Goal: Navigation & Orientation: Find specific page/section

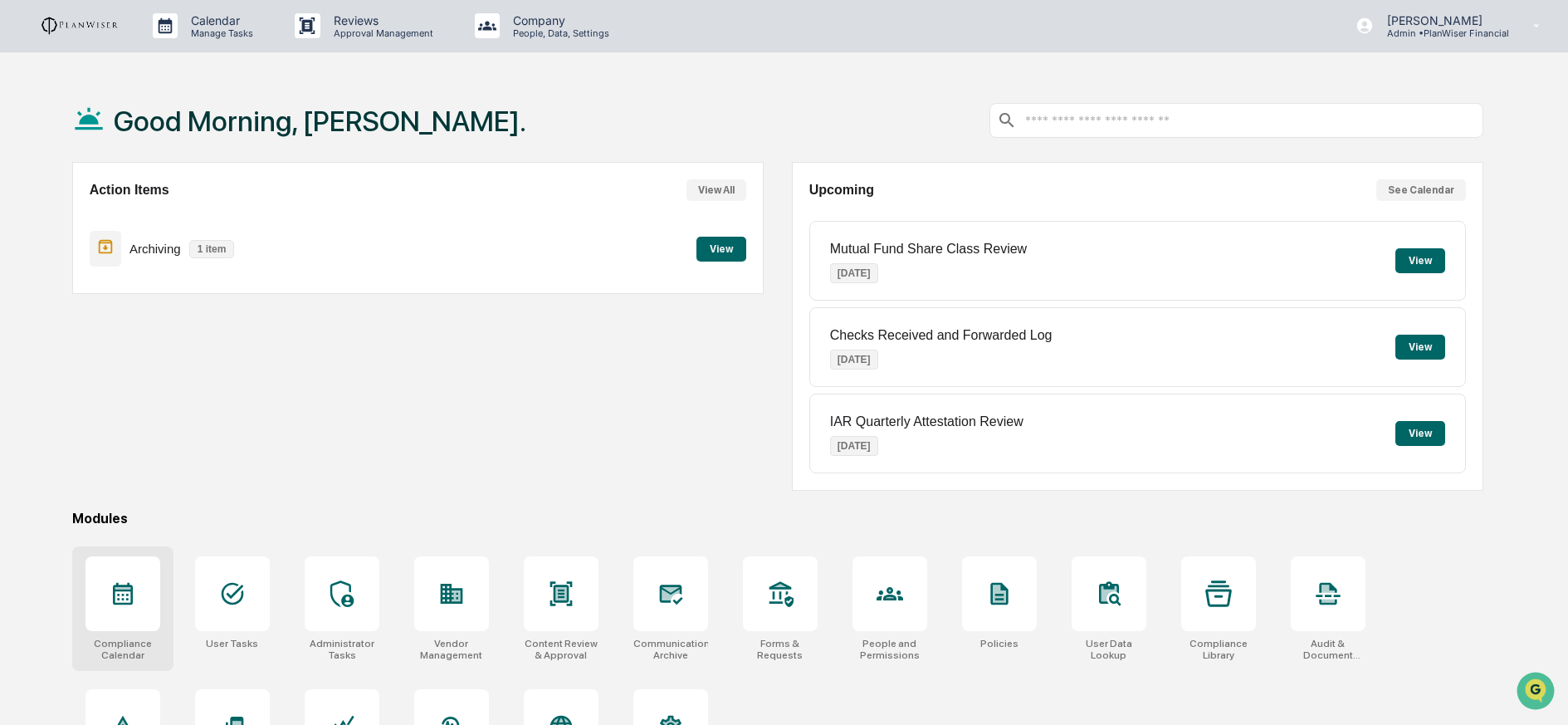
click at [107, 611] on div at bounding box center [122, 593] width 75 height 75
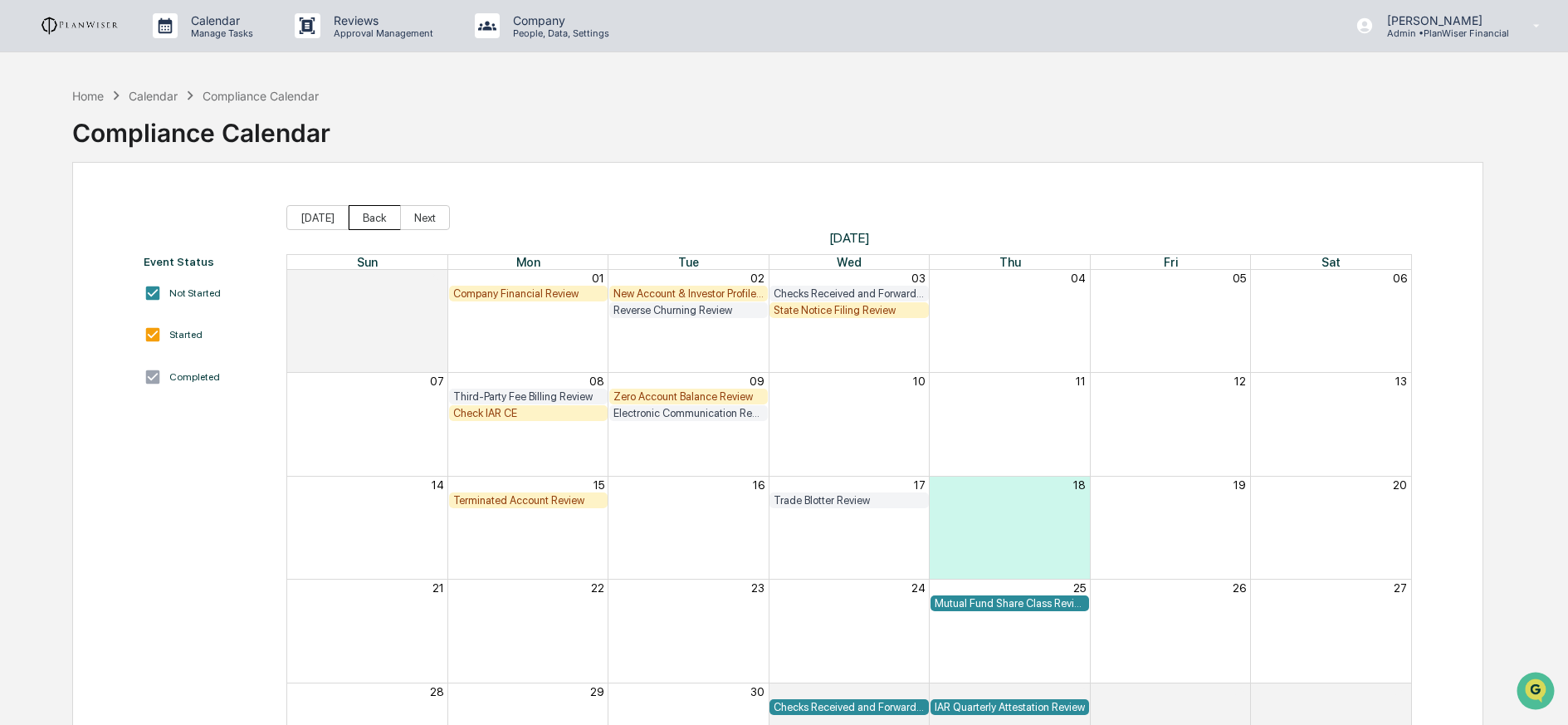
click at [359, 215] on button "Back" at bounding box center [374, 217] width 52 height 25
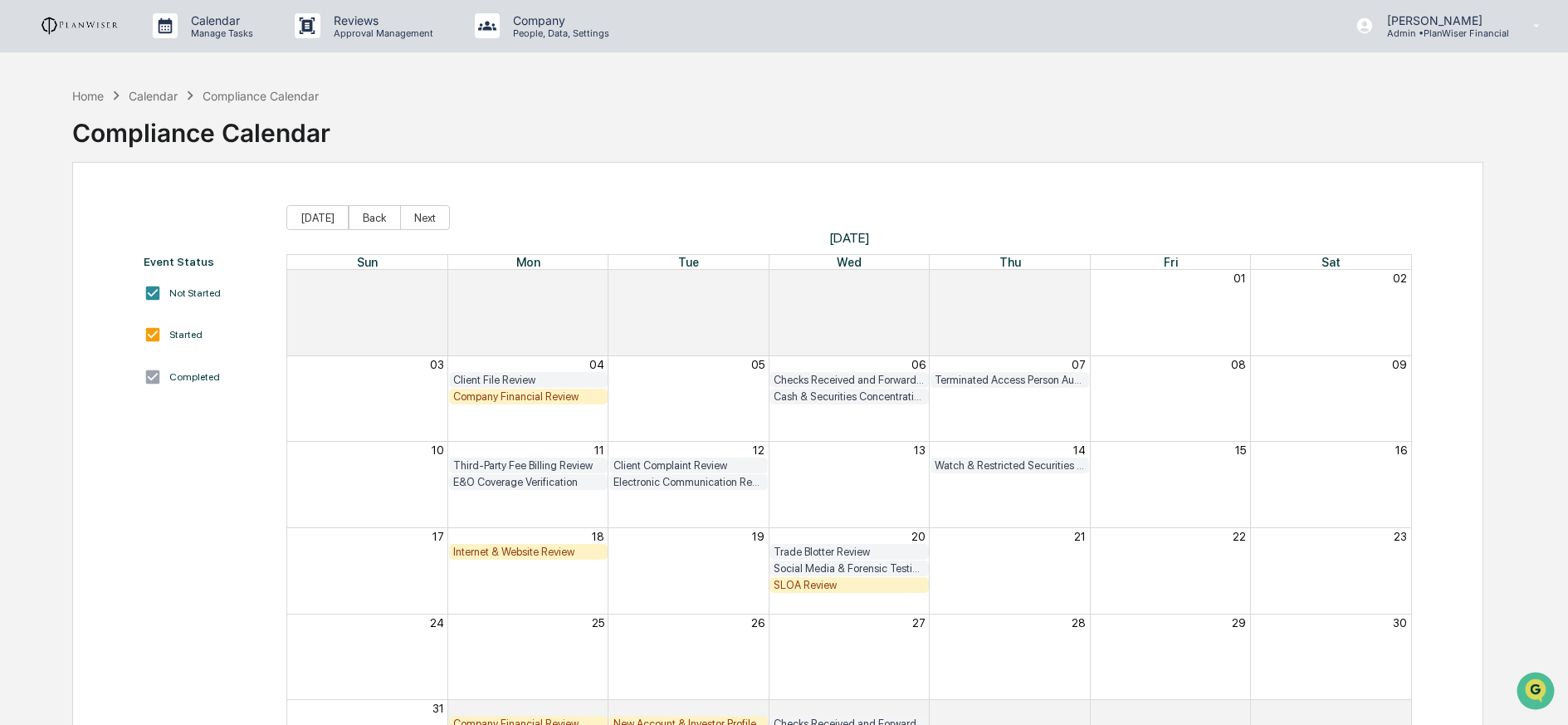
scroll to position [121, 0]
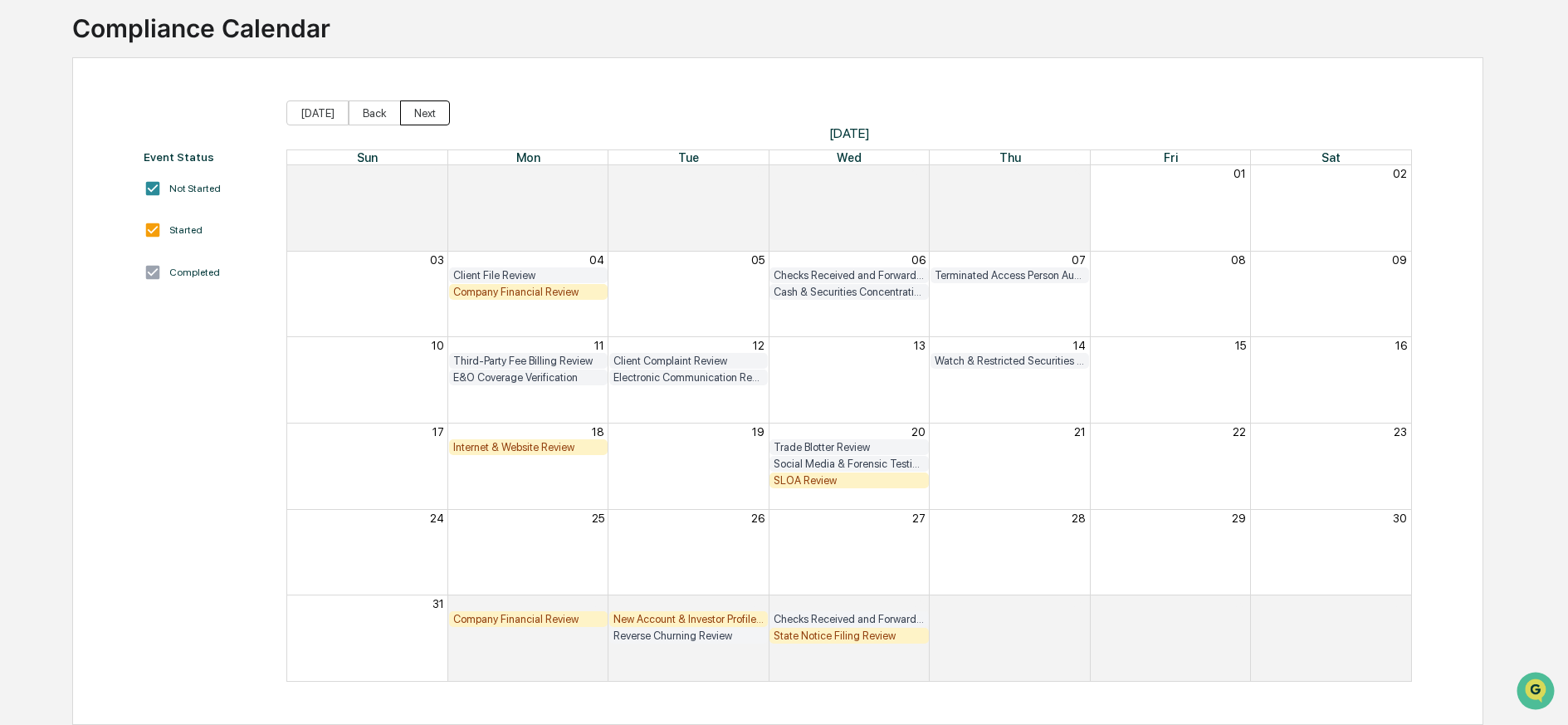
click at [411, 100] on button "Next" at bounding box center [425, 113] width 50 height 25
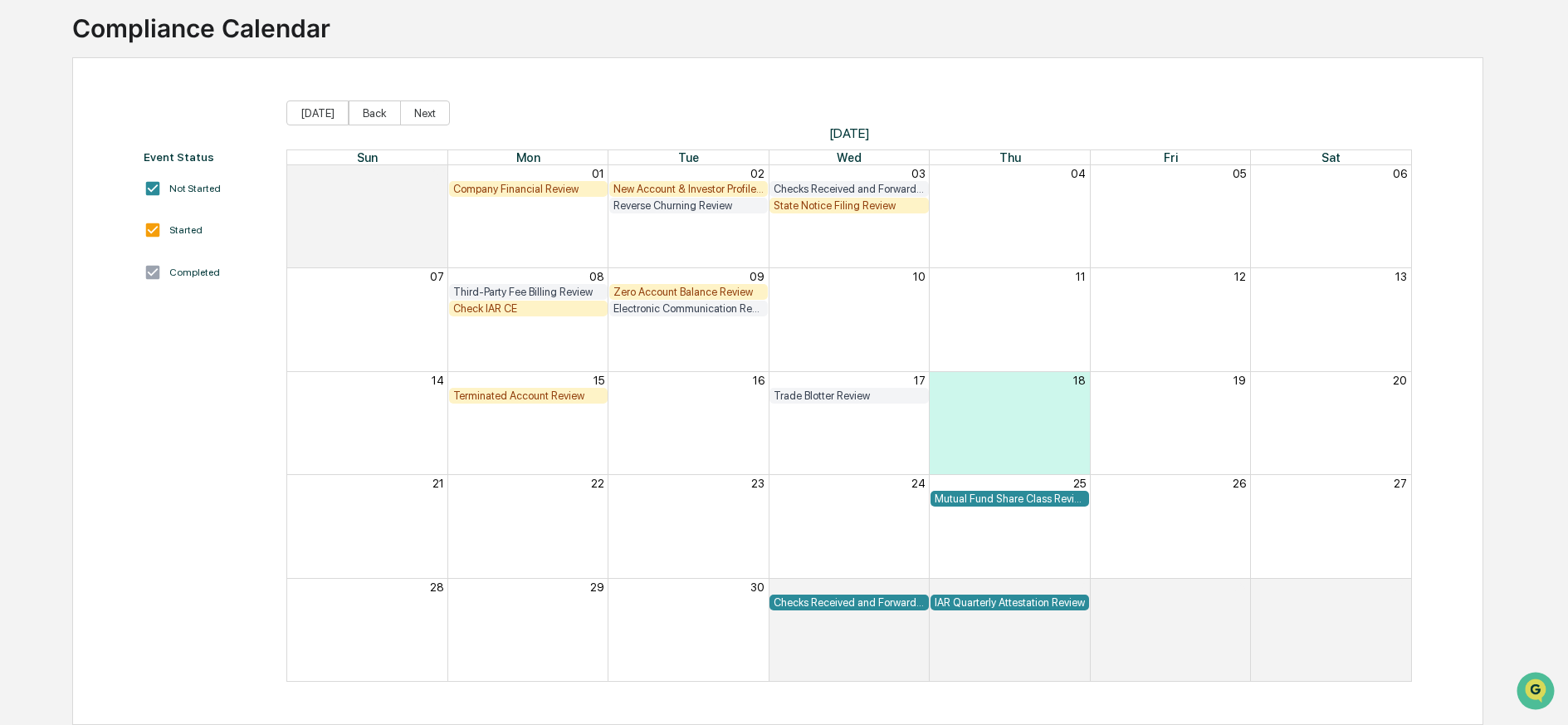
click at [685, 183] on div "New Account & Investor Profile Review" at bounding box center [688, 189] width 150 height 12
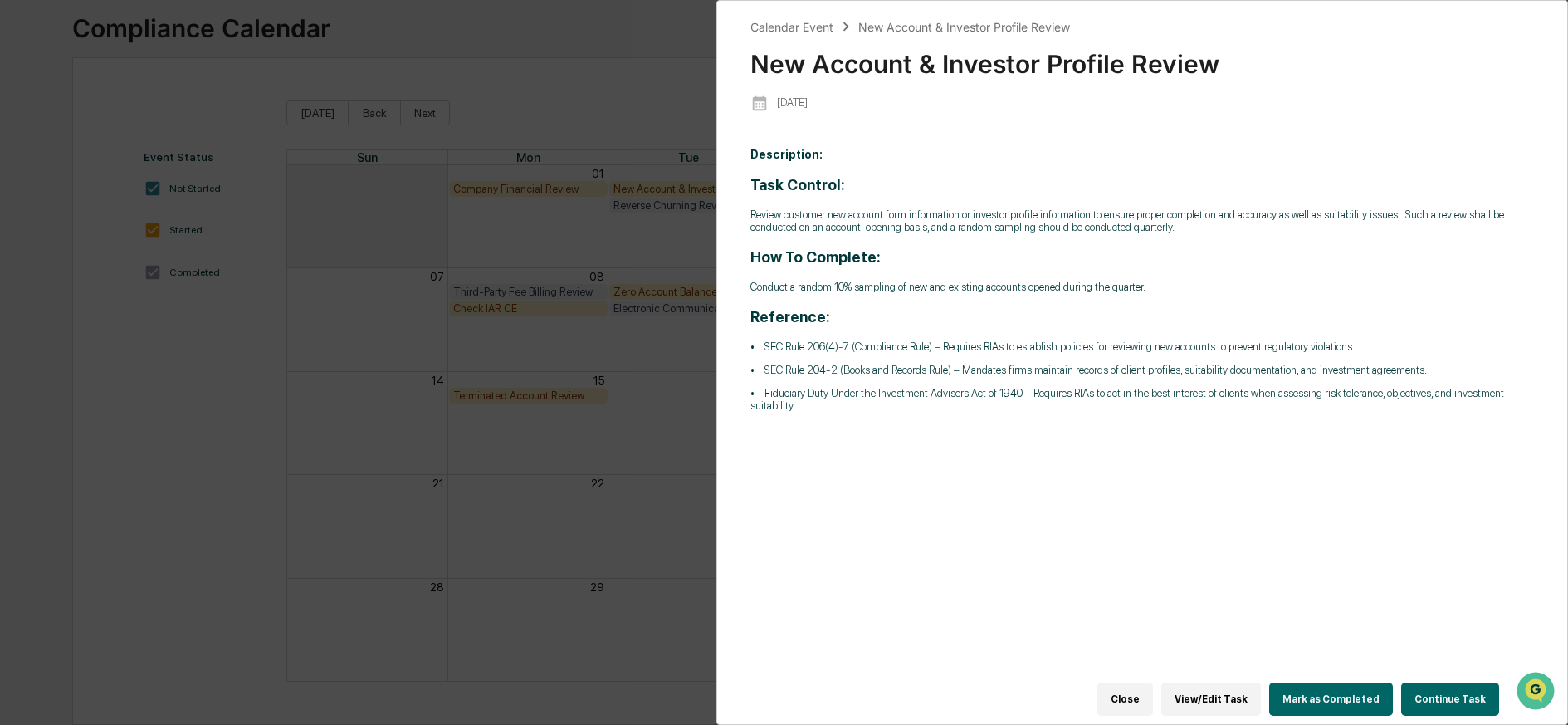
click at [1150, 689] on button "Close" at bounding box center [1125, 699] width 55 height 33
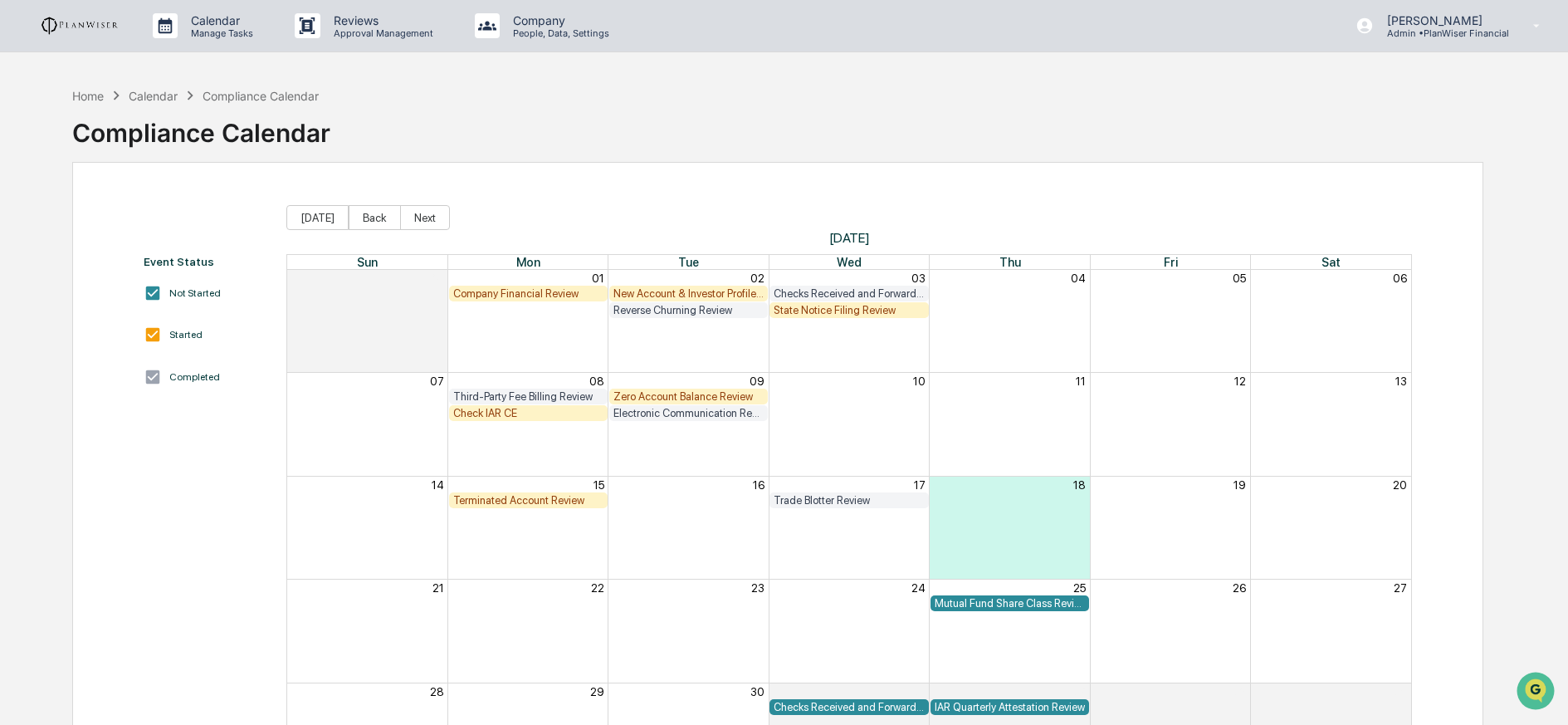
click at [71, 29] on img at bounding box center [79, 26] width 80 height 20
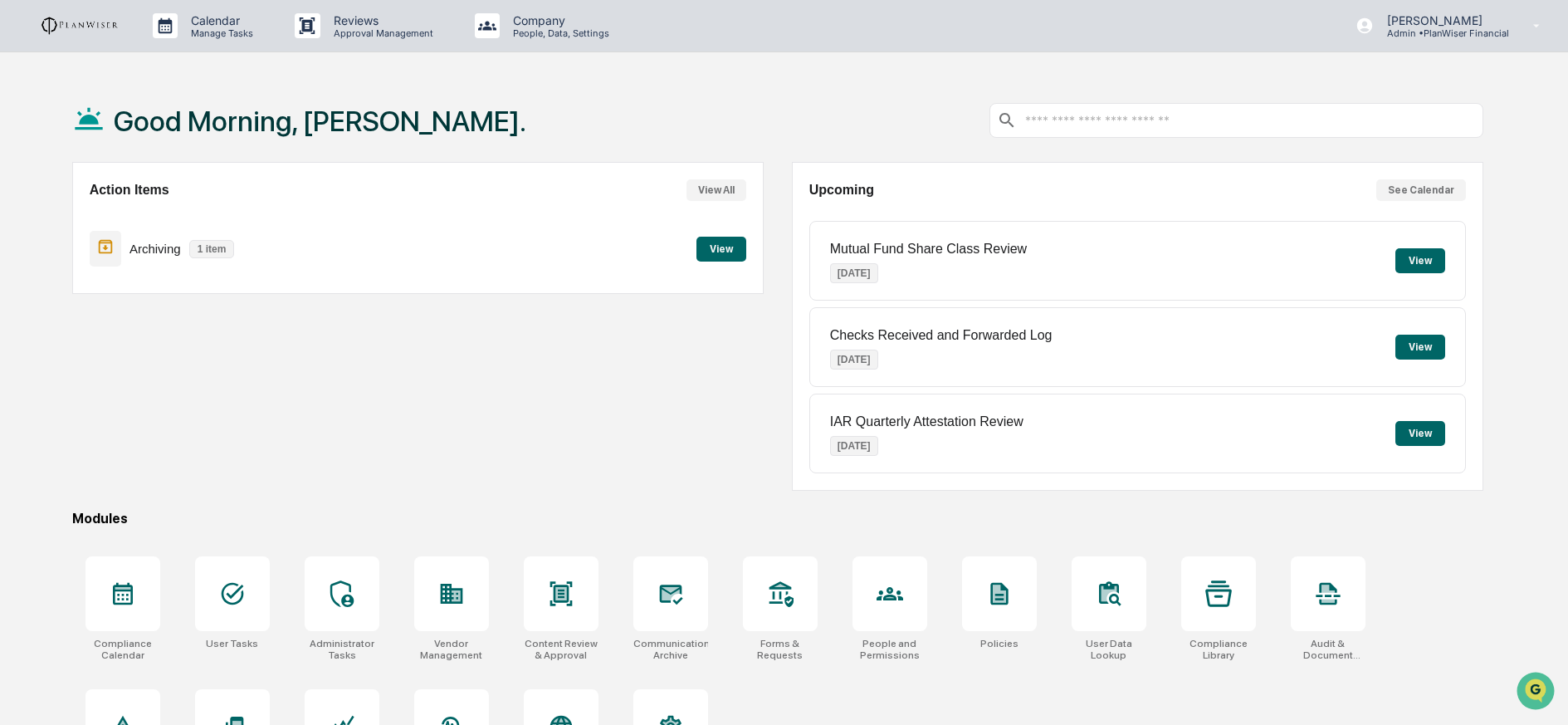
click at [92, 26] on img at bounding box center [79, 26] width 80 height 20
